Goal: Information Seeking & Learning: Learn about a topic

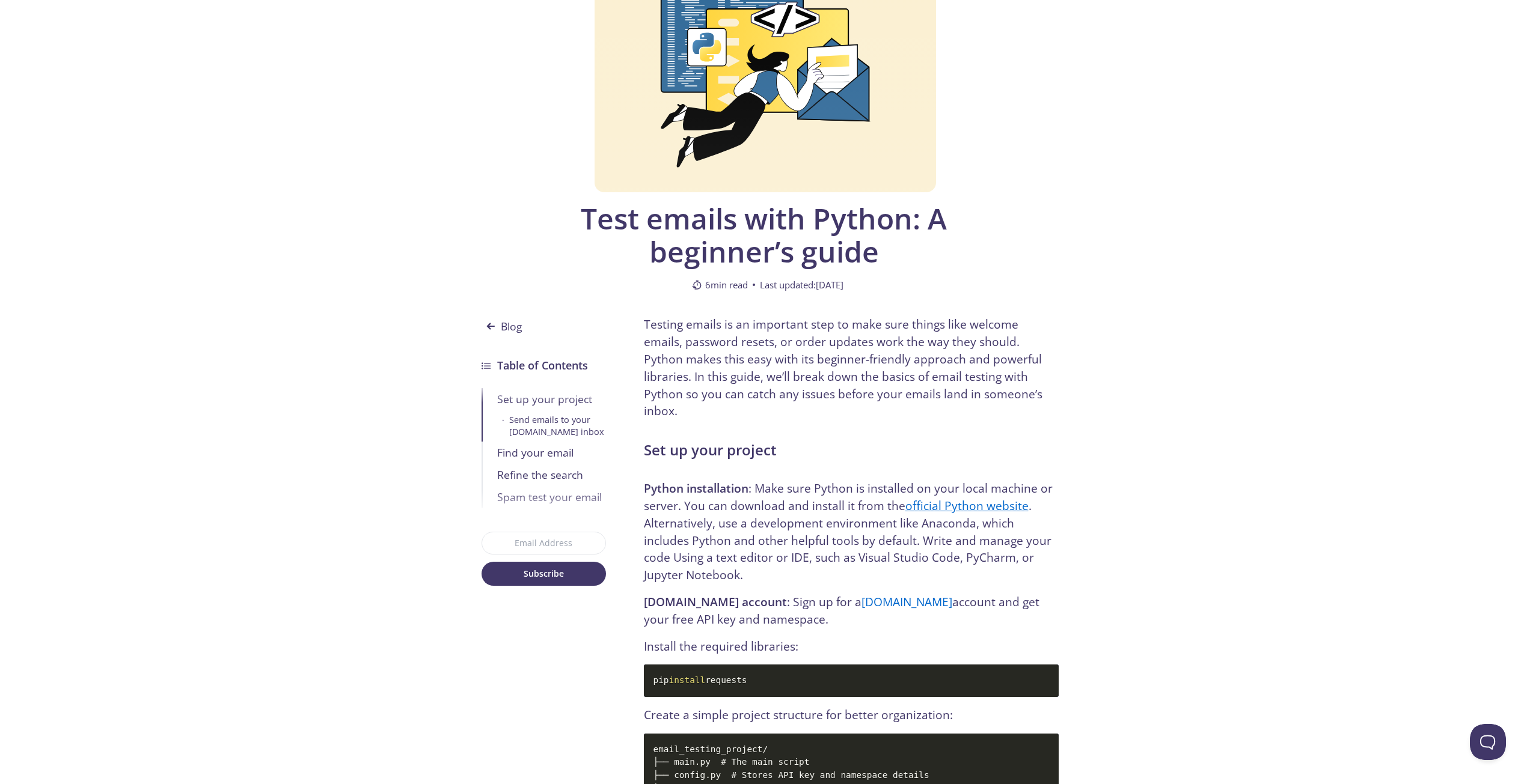
scroll to position [60, 0]
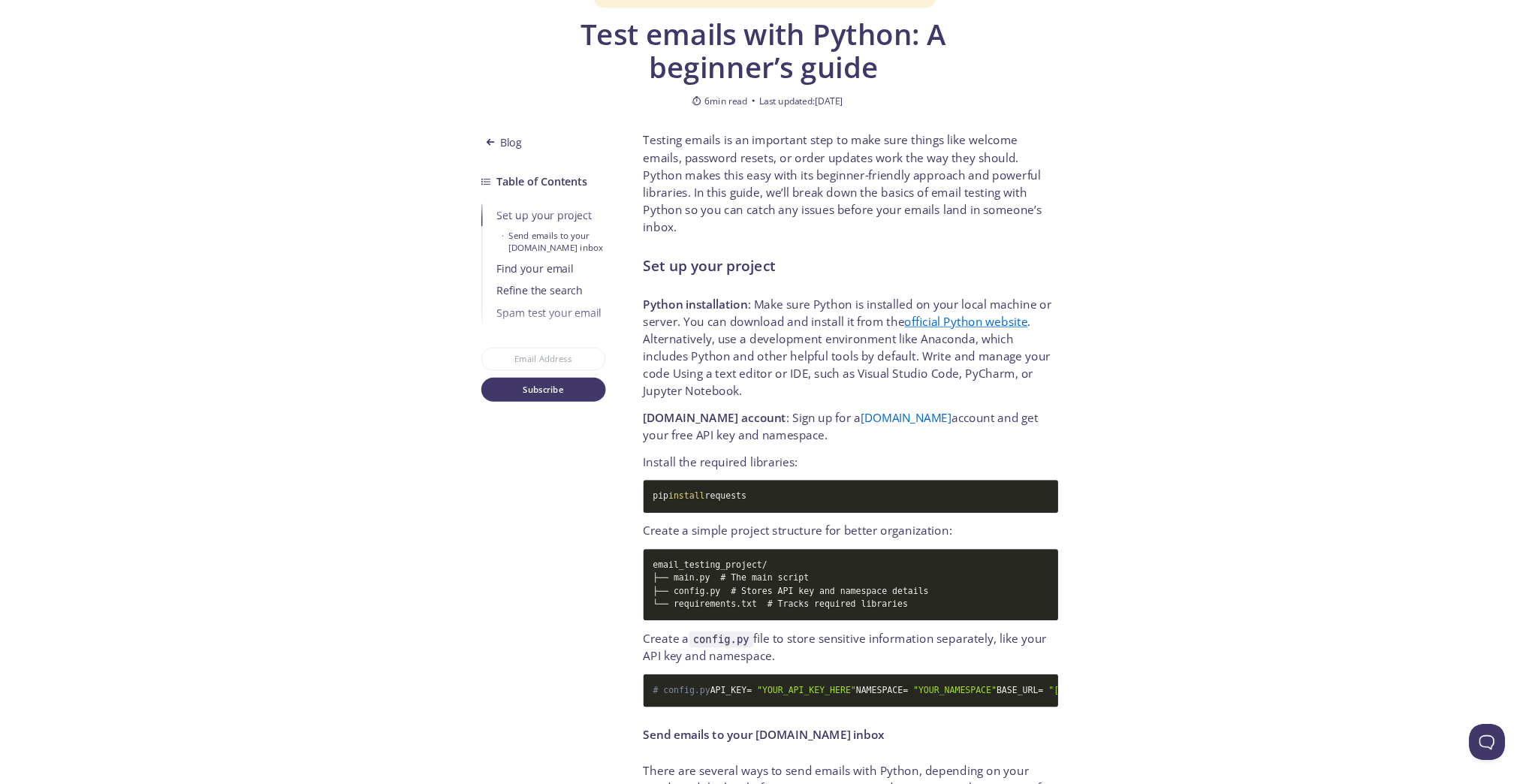
scroll to position [376, 0]
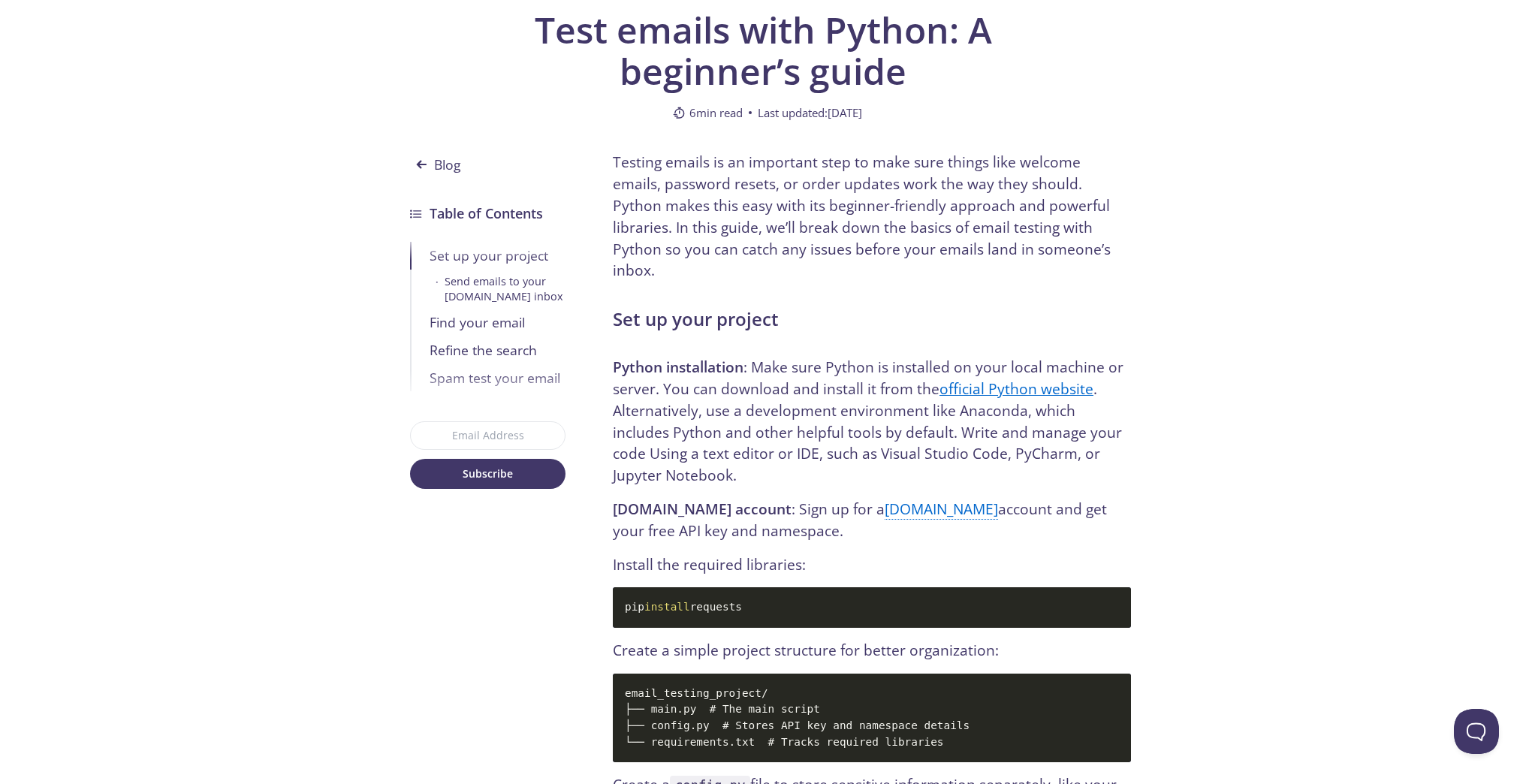
click at [885, 498] on link "testmail.app" at bounding box center [942, 508] width 113 height 21
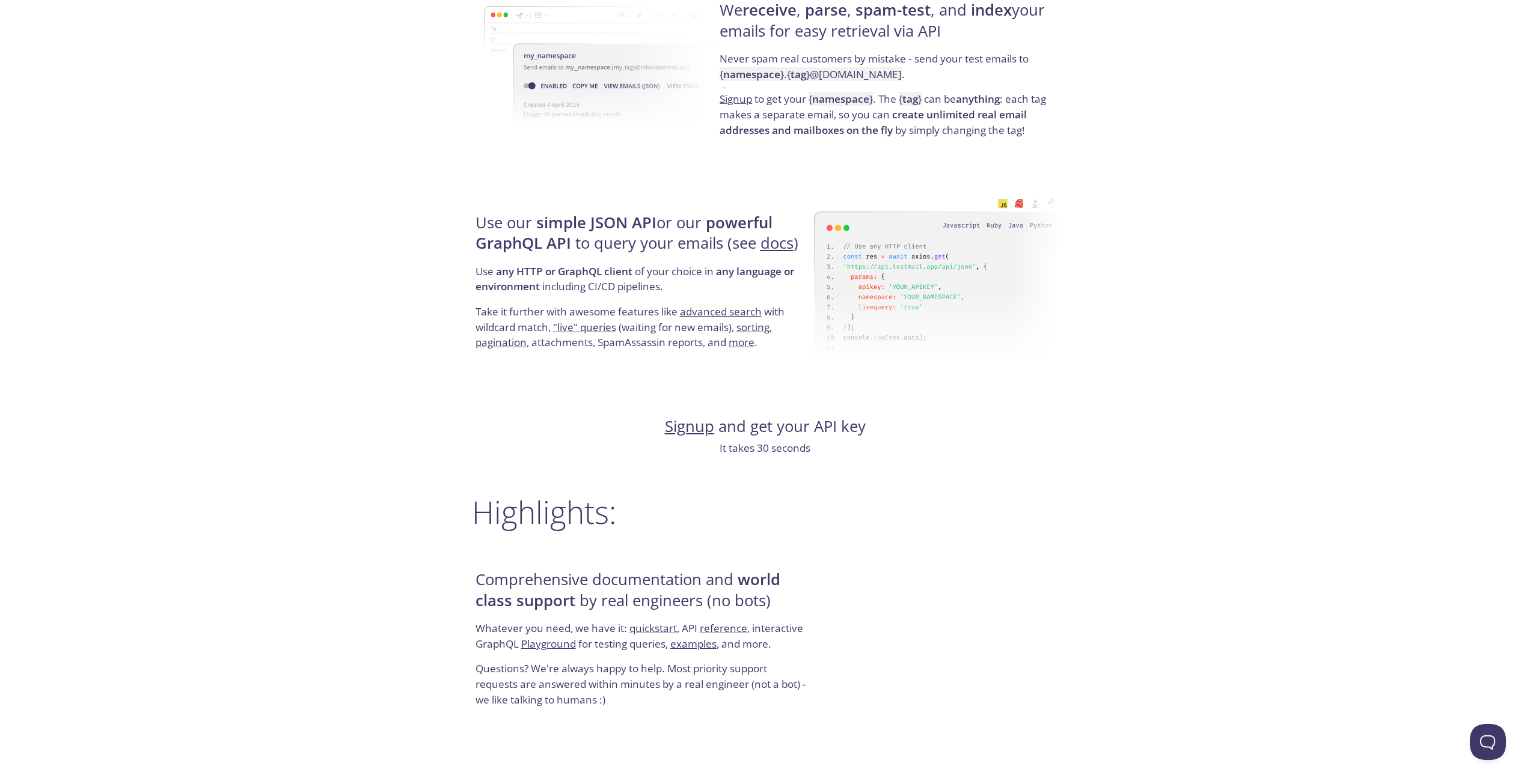
scroll to position [1142, 0]
